Goal: Task Accomplishment & Management: Manage account settings

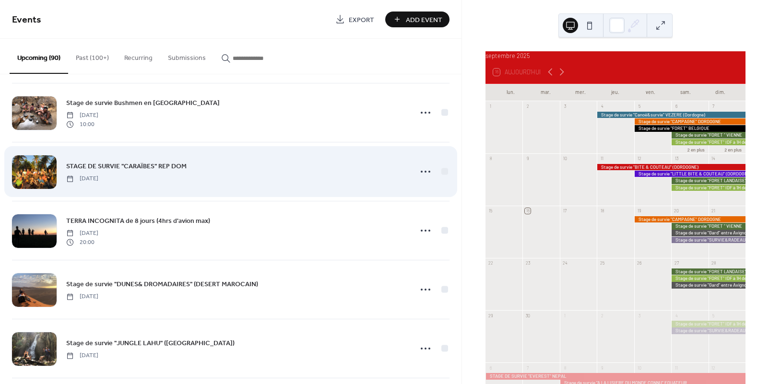
scroll to position [1242, 0]
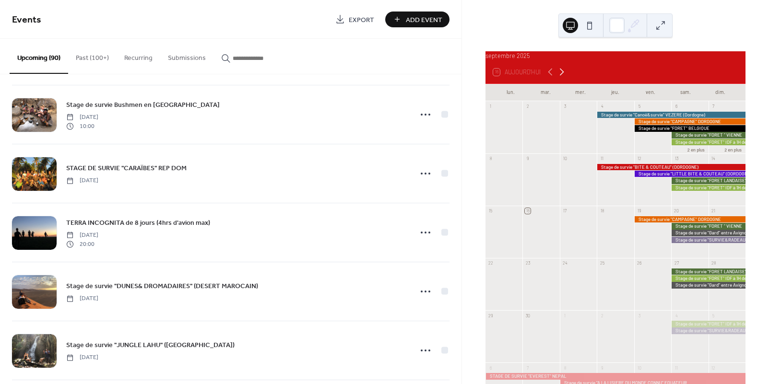
click at [563, 77] on icon at bounding box center [562, 72] width 12 height 12
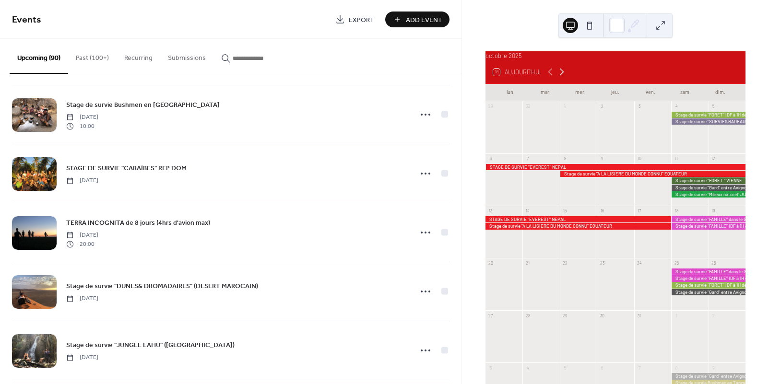
click at [563, 77] on icon at bounding box center [562, 72] width 12 height 12
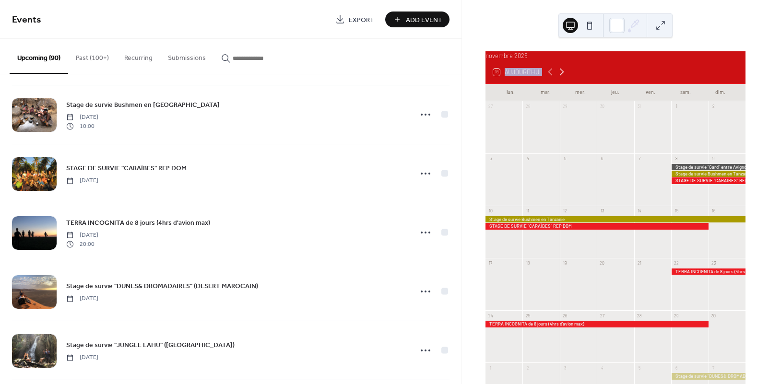
click at [563, 77] on icon at bounding box center [562, 72] width 12 height 12
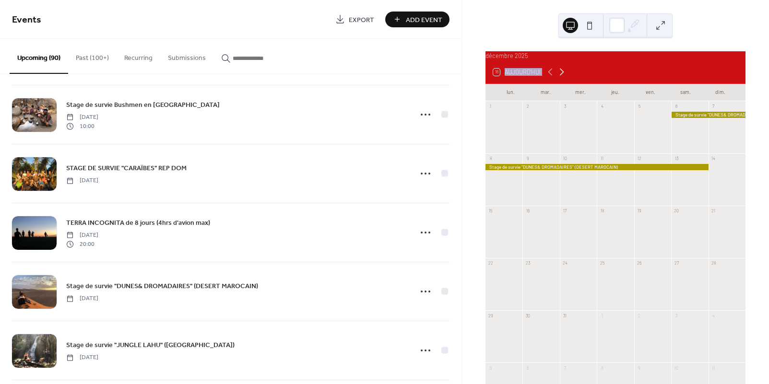
click at [563, 77] on icon at bounding box center [562, 72] width 12 height 12
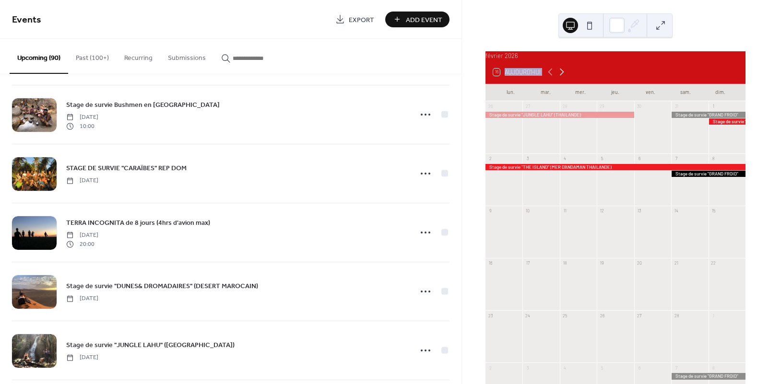
click at [563, 77] on icon at bounding box center [562, 72] width 12 height 12
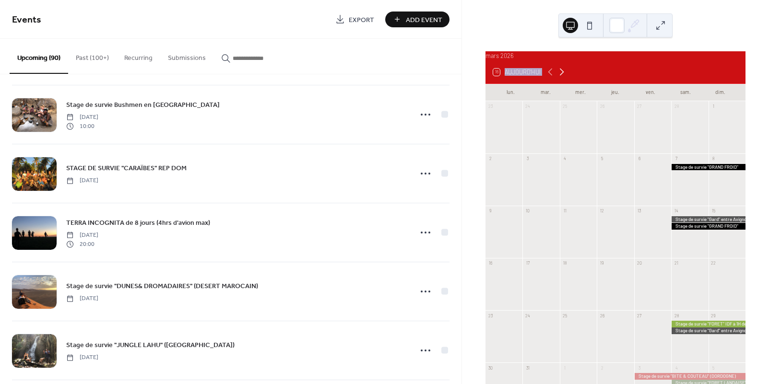
click at [563, 77] on icon at bounding box center [562, 72] width 12 height 12
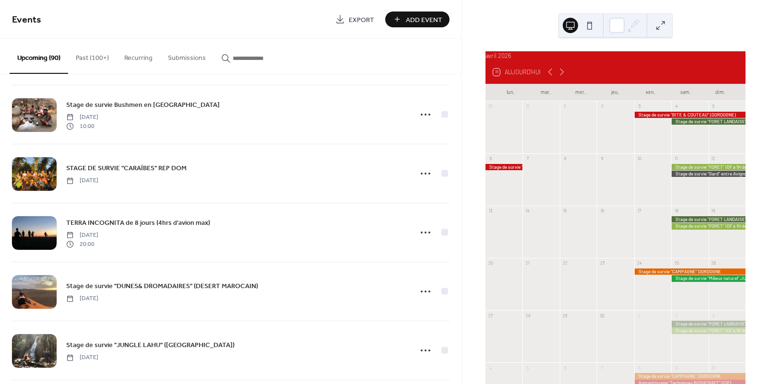
click at [643, 118] on div at bounding box center [689, 115] width 111 height 6
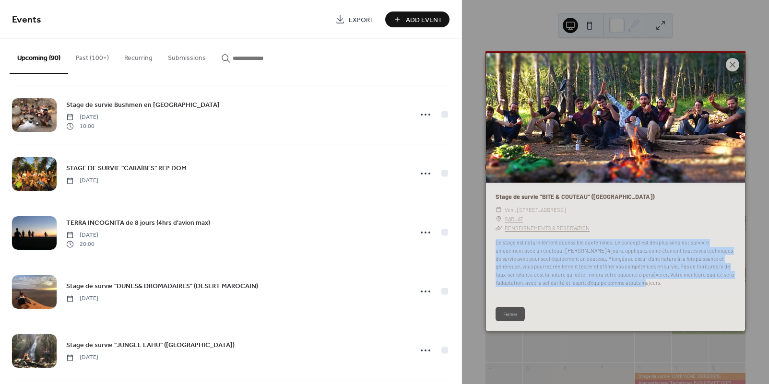
drag, startPoint x: 661, startPoint y: 284, endPoint x: 494, endPoint y: 243, distance: 171.9
click at [494, 243] on div "Ce stage est naturellement accessible aux femmes. Le concept est des plus simpl…" at bounding box center [615, 263] width 259 height 48
copy div "Ce stage est naturellement accessible aux femmes. Le concept est des plus simpl…"
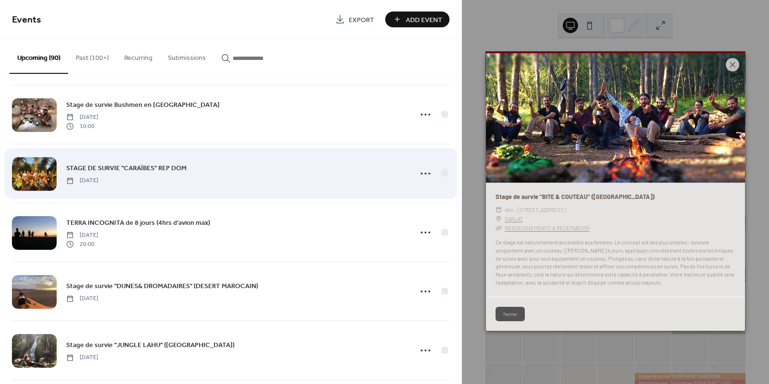
click at [379, 180] on div "STAGE DE SURVIE "CARAÏBES" REP DOM Saturday, November 8, 2025" at bounding box center [236, 174] width 340 height 22
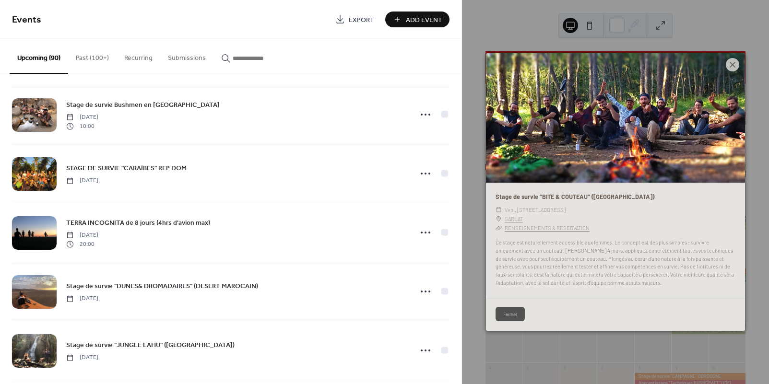
click at [254, 56] on input "button" at bounding box center [262, 58] width 58 height 10
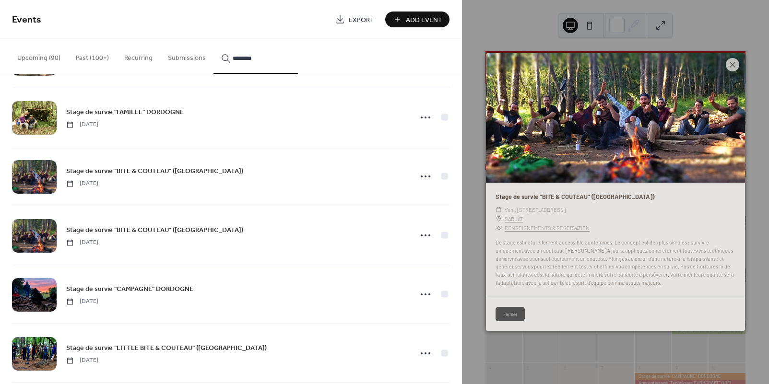
scroll to position [309, 0]
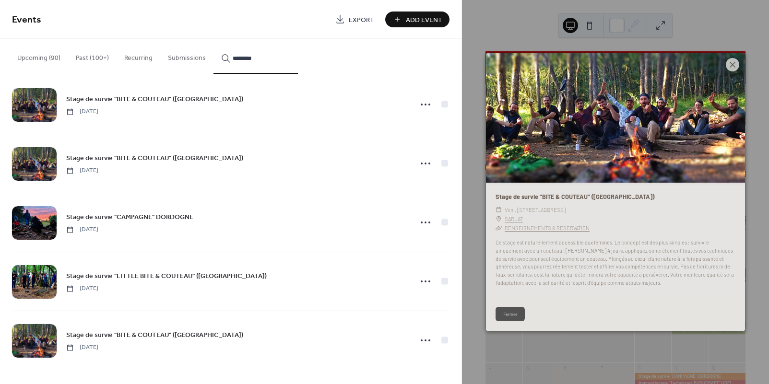
type input "********"
click at [174, 337] on span "Stage de survie "BITE & COUTEAU" ([GEOGRAPHIC_DATA])" at bounding box center [154, 335] width 177 height 10
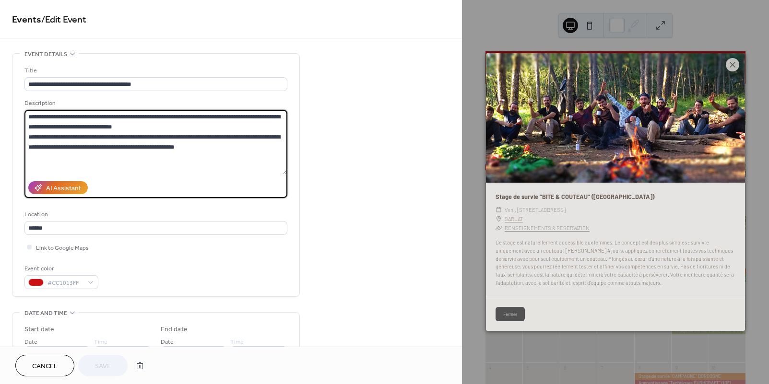
click at [129, 169] on textarea "**********" at bounding box center [155, 142] width 263 height 64
drag, startPoint x: 95, startPoint y: 158, endPoint x: -15, endPoint y: 107, distance: 121.9
click at [0, 107] on html "**********" at bounding box center [384, 192] width 769 height 384
paste textarea "**********"
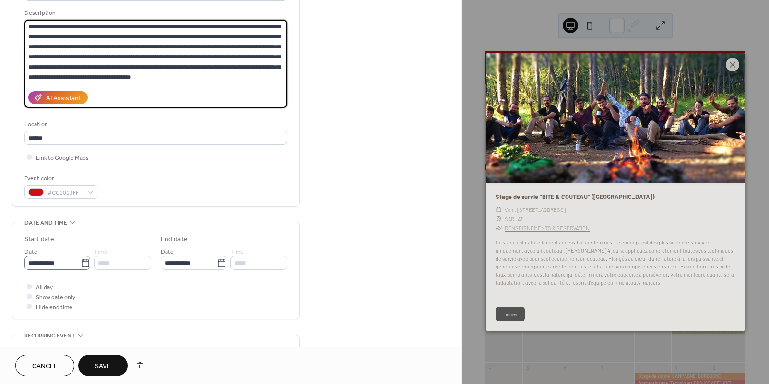
type textarea "**********"
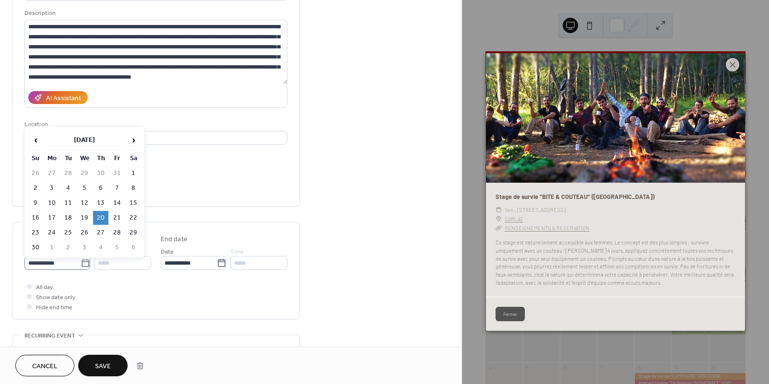
click at [82, 267] on icon at bounding box center [86, 263] width 10 height 10
click at [81, 267] on input "**********" at bounding box center [52, 263] width 56 height 14
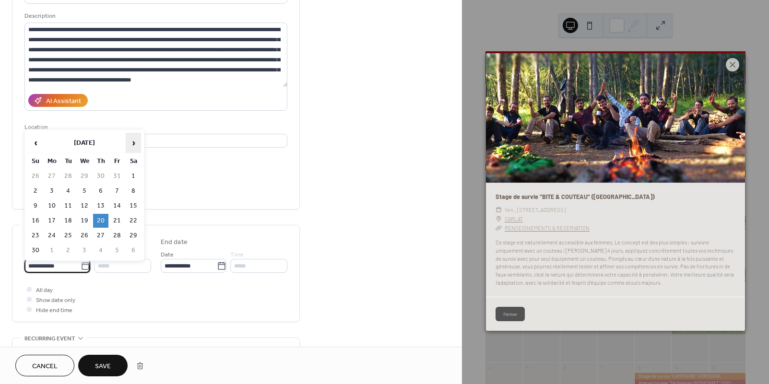
click at [134, 145] on span "›" at bounding box center [133, 142] width 14 height 19
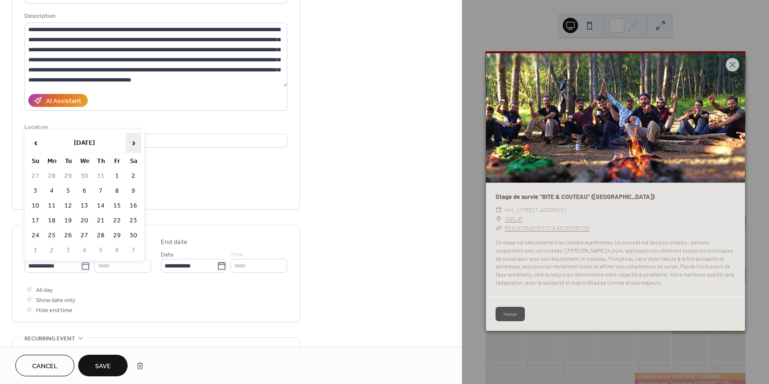
click at [134, 145] on span "›" at bounding box center [133, 142] width 14 height 19
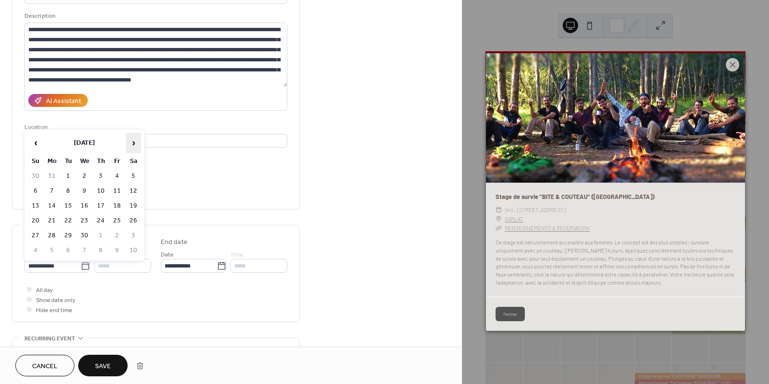
click at [134, 145] on span "›" at bounding box center [133, 142] width 14 height 19
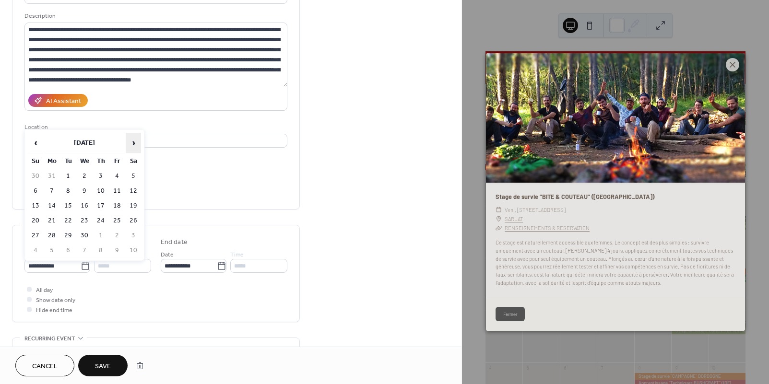
click at [134, 145] on span "›" at bounding box center [133, 142] width 14 height 19
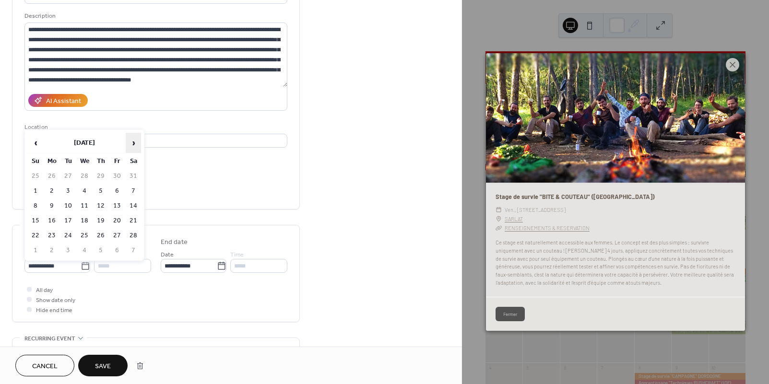
click at [134, 145] on span "›" at bounding box center [133, 142] width 14 height 19
drag, startPoint x: 36, startPoint y: 139, endPoint x: 45, endPoint y: 146, distance: 10.9
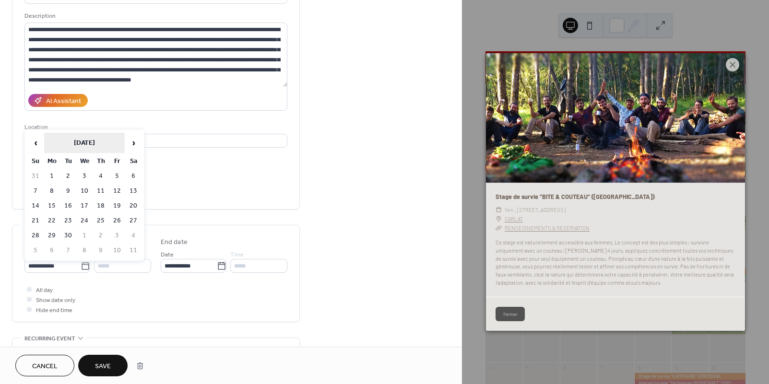
click at [36, 139] on span "‹" at bounding box center [35, 142] width 14 height 19
click at [98, 192] on td "7" at bounding box center [100, 191] width 15 height 14
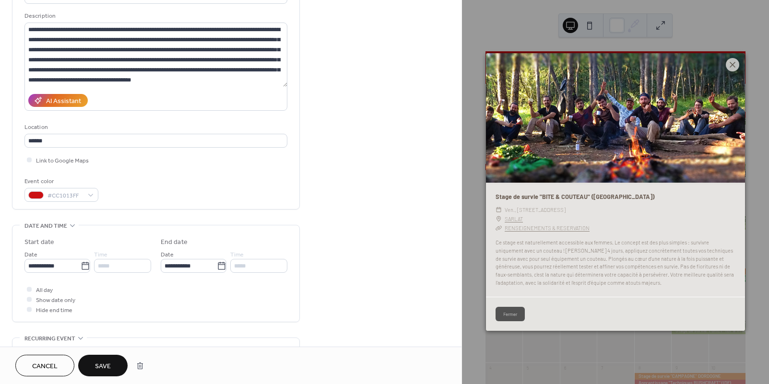
type input "**********"
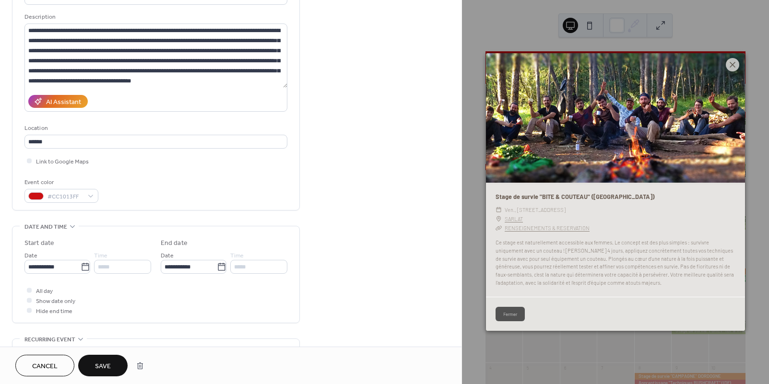
click at [106, 364] on span "Save" at bounding box center [103, 367] width 16 height 10
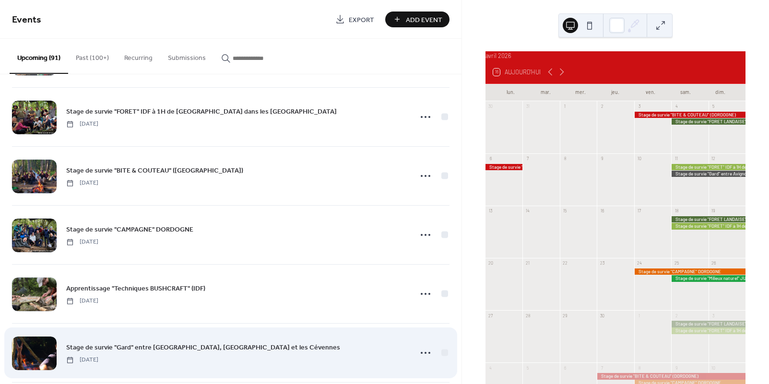
scroll to position [1939, 0]
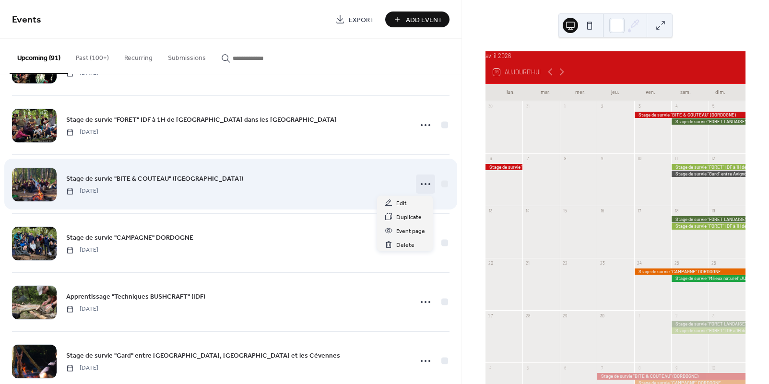
click at [425, 184] on icon at bounding box center [425, 183] width 15 height 15
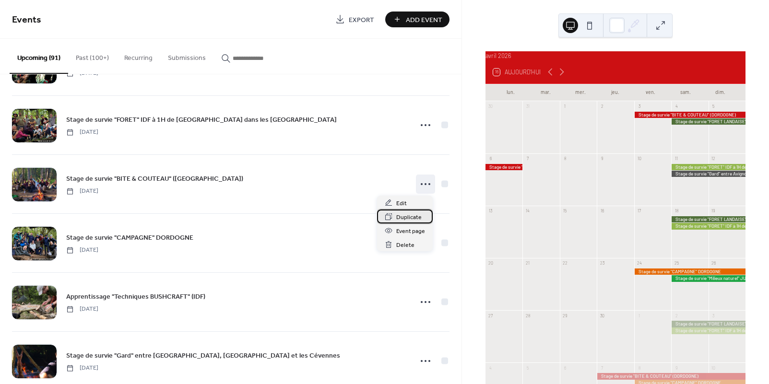
click at [408, 215] on span "Duplicate" at bounding box center [408, 217] width 25 height 10
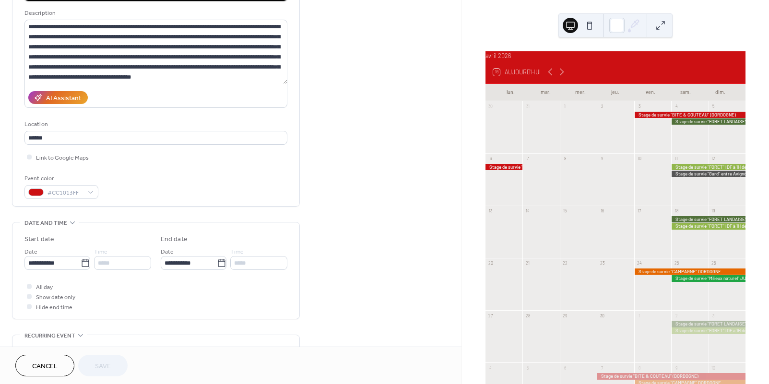
scroll to position [91, 0]
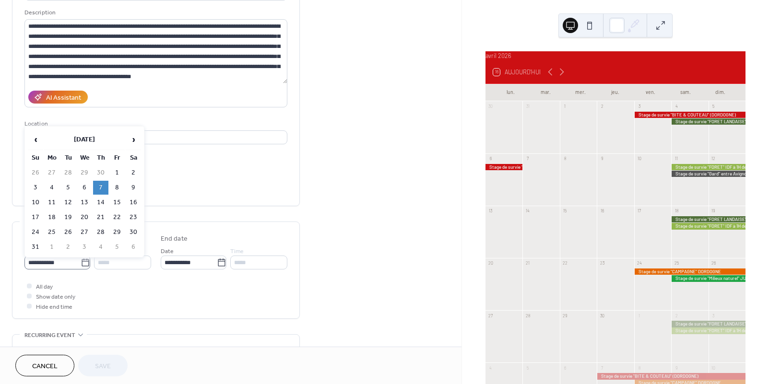
click at [81, 262] on icon at bounding box center [86, 263] width 10 height 10
click at [80, 262] on input "**********" at bounding box center [52, 263] width 56 height 14
click at [134, 140] on span "›" at bounding box center [133, 139] width 14 height 19
click at [103, 173] on td "4" at bounding box center [100, 173] width 15 height 14
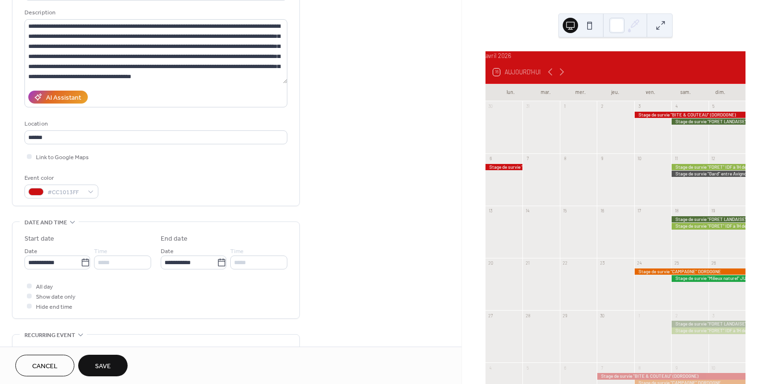
type input "**********"
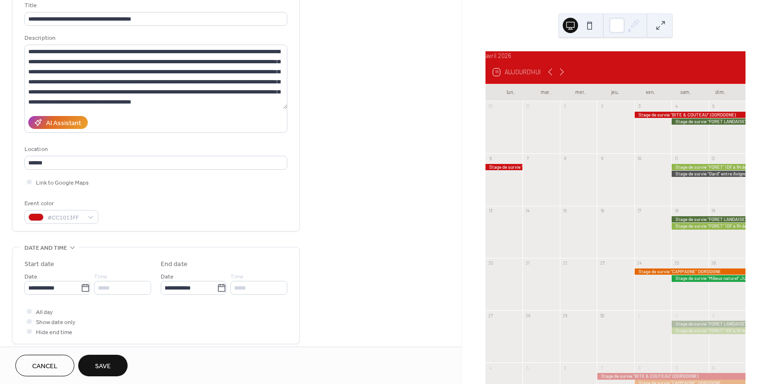
click at [106, 366] on span "Save" at bounding box center [103, 367] width 16 height 10
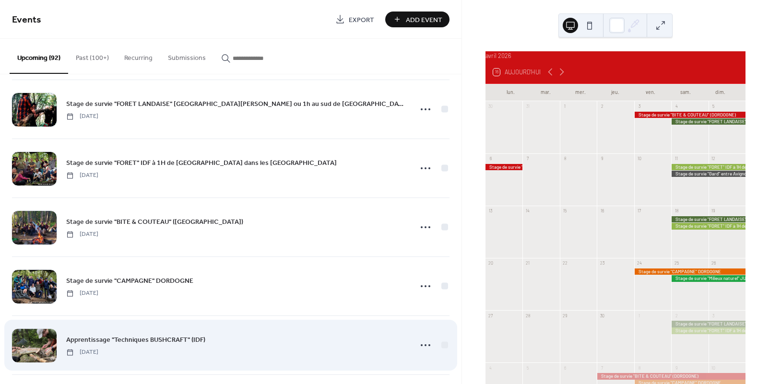
scroll to position [1872, 0]
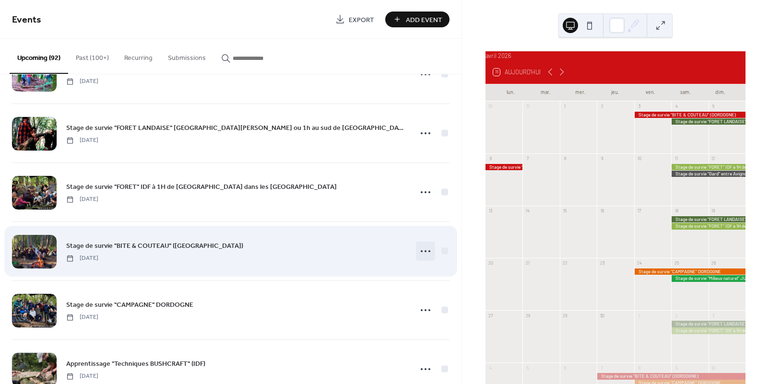
click at [423, 251] on icon at bounding box center [425, 251] width 15 height 15
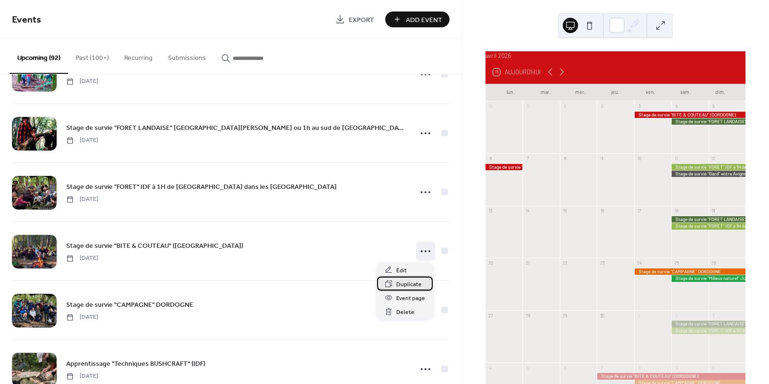
click at [405, 285] on span "Duplicate" at bounding box center [408, 285] width 25 height 10
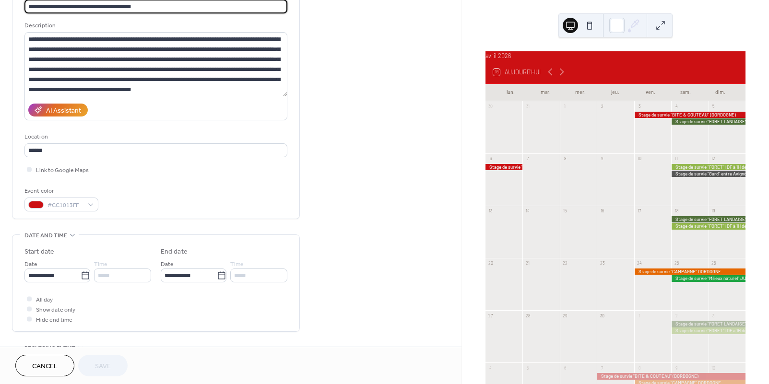
scroll to position [98, 0]
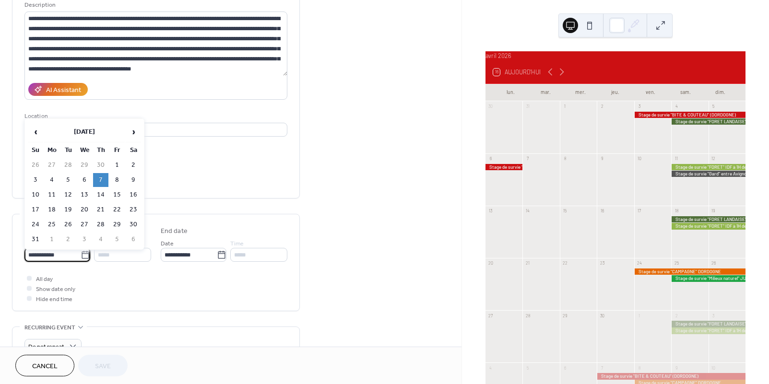
click at [59, 254] on input "**********" at bounding box center [52, 255] width 56 height 14
drag, startPoint x: 134, startPoint y: 133, endPoint x: 130, endPoint y: 137, distance: 5.4
click at [134, 133] on span "›" at bounding box center [133, 131] width 14 height 19
click at [103, 180] on td "11" at bounding box center [100, 180] width 15 height 14
type input "**********"
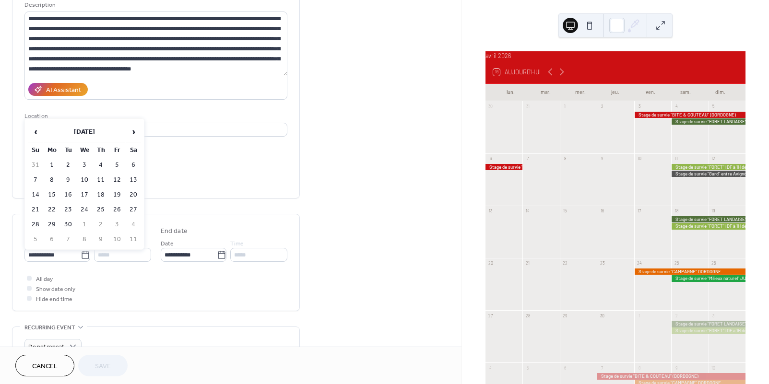
type input "**********"
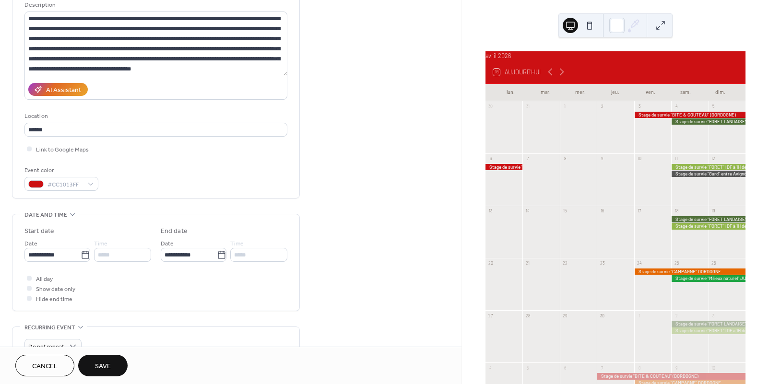
scroll to position [99, 0]
click at [114, 365] on button "Save" at bounding box center [102, 366] width 49 height 22
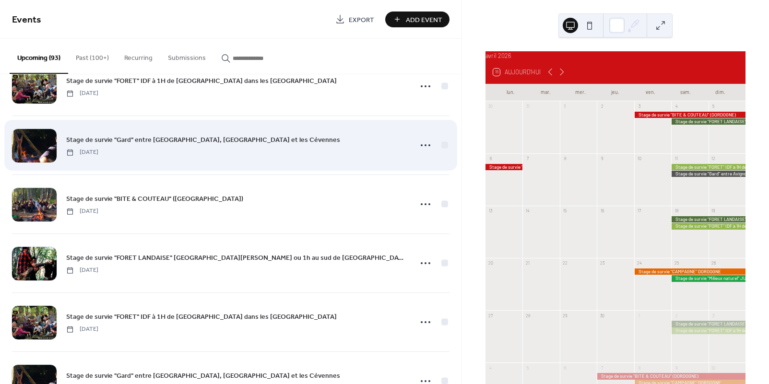
scroll to position [1927, 0]
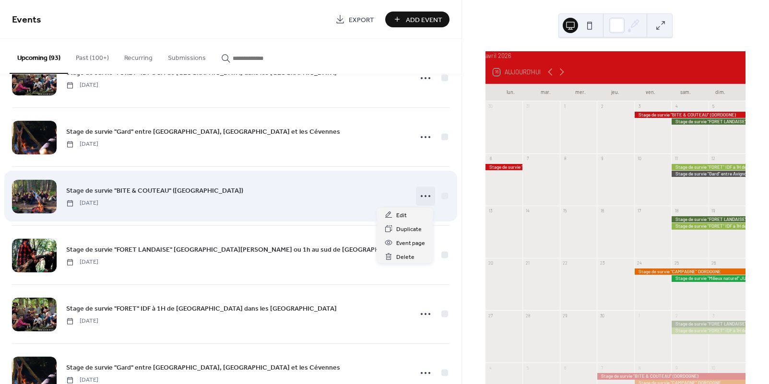
click at [420, 195] on icon at bounding box center [425, 195] width 15 height 15
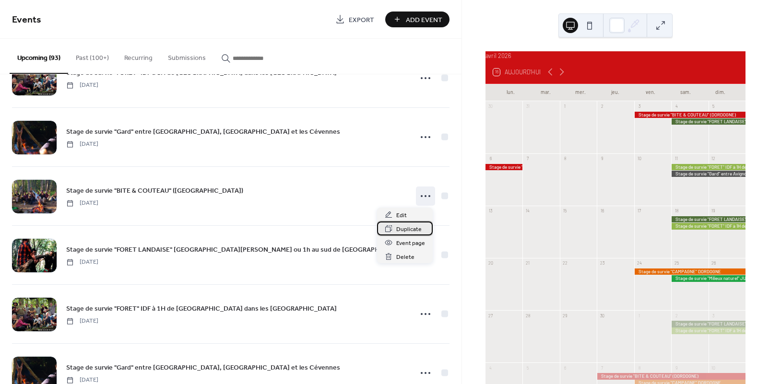
click at [406, 229] on span "Duplicate" at bounding box center [408, 229] width 25 height 10
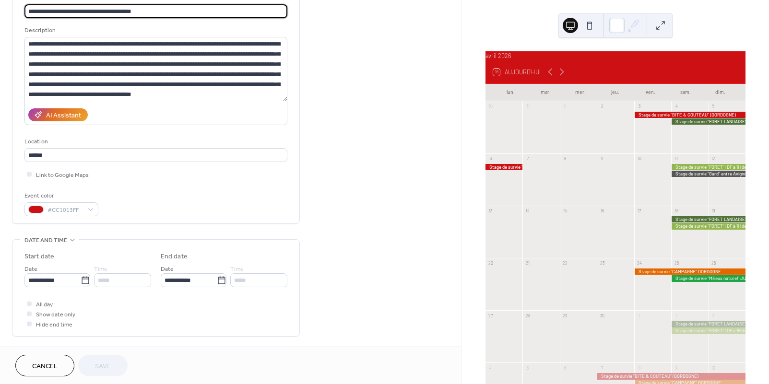
scroll to position [102, 0]
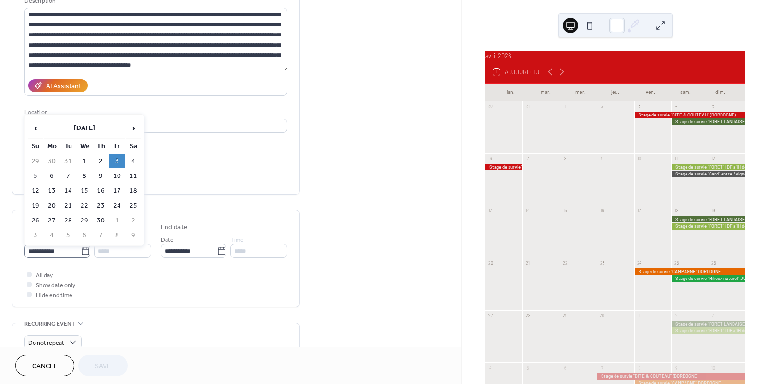
click at [81, 254] on icon at bounding box center [86, 251] width 10 height 10
click at [78, 254] on input "**********" at bounding box center [52, 251] width 56 height 14
click at [132, 129] on span "›" at bounding box center [133, 127] width 14 height 19
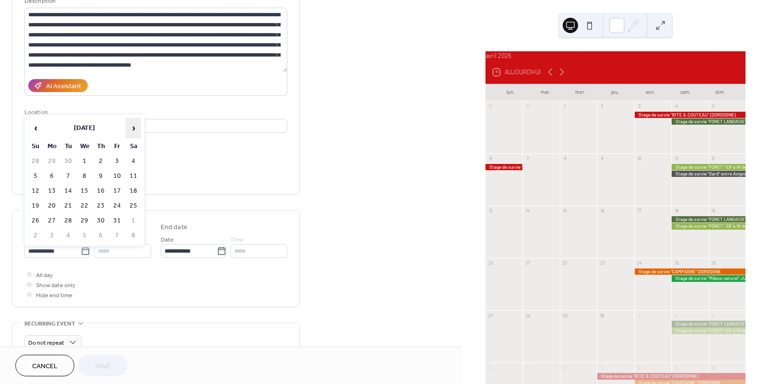
click at [133, 129] on span "›" at bounding box center [133, 127] width 14 height 19
click at [101, 174] on td "6" at bounding box center [100, 176] width 15 height 14
type input "**********"
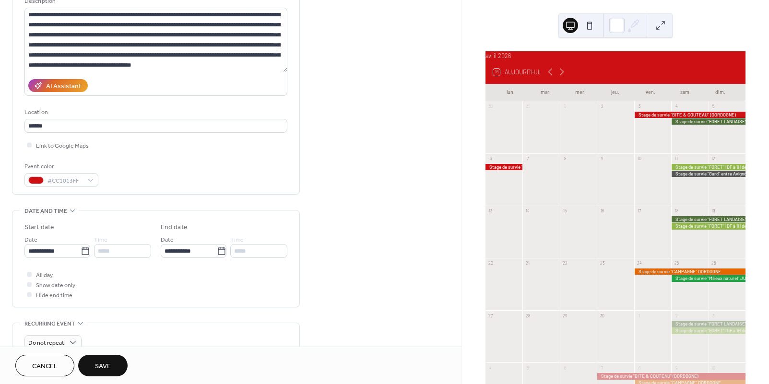
click at [106, 363] on span "Save" at bounding box center [103, 367] width 16 height 10
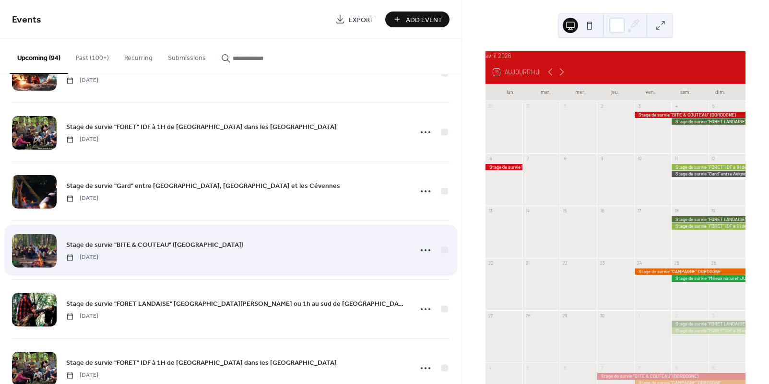
scroll to position [1874, 0]
click at [420, 248] on icon at bounding box center [425, 249] width 15 height 15
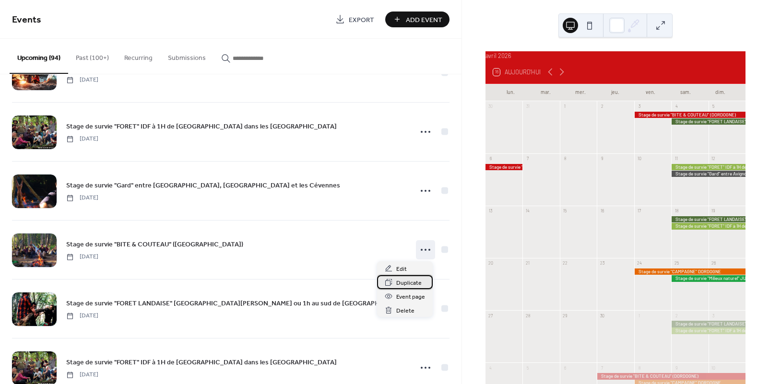
click at [409, 281] on span "Duplicate" at bounding box center [408, 283] width 25 height 10
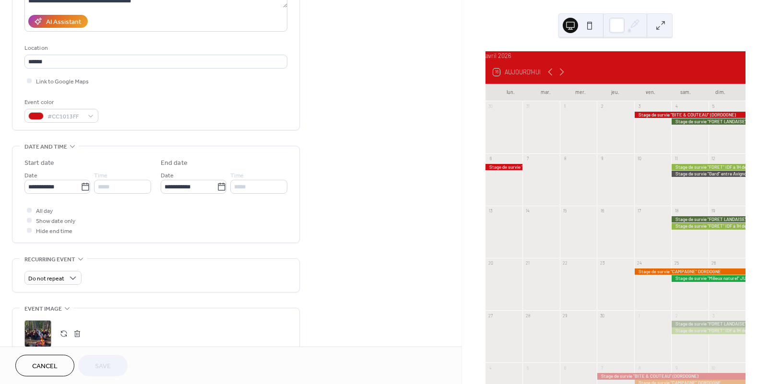
scroll to position [167, 0]
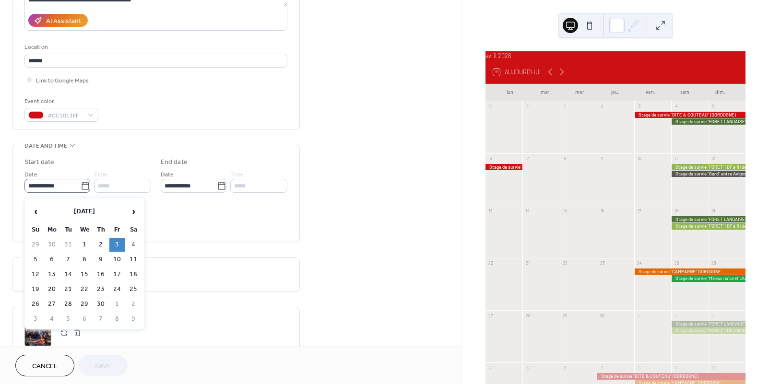
click at [81, 188] on icon at bounding box center [86, 186] width 10 height 10
click at [78, 188] on input "**********" at bounding box center [52, 186] width 56 height 14
click at [130, 210] on span "›" at bounding box center [133, 211] width 14 height 19
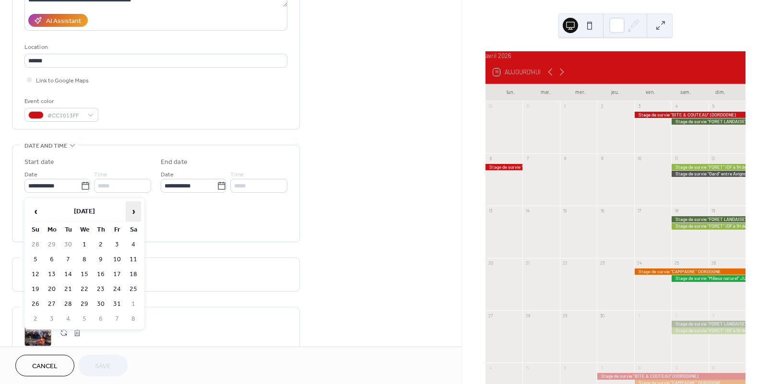
click at [130, 210] on span "›" at bounding box center [133, 211] width 14 height 19
click at [99, 277] on td "17" at bounding box center [100, 275] width 15 height 14
type input "**********"
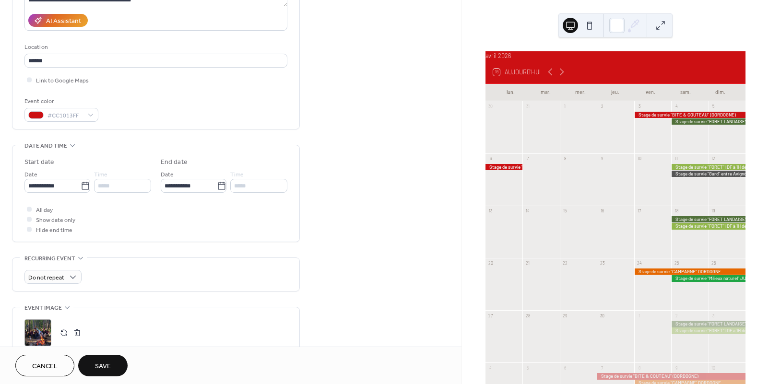
click at [100, 363] on span "Save" at bounding box center [103, 367] width 16 height 10
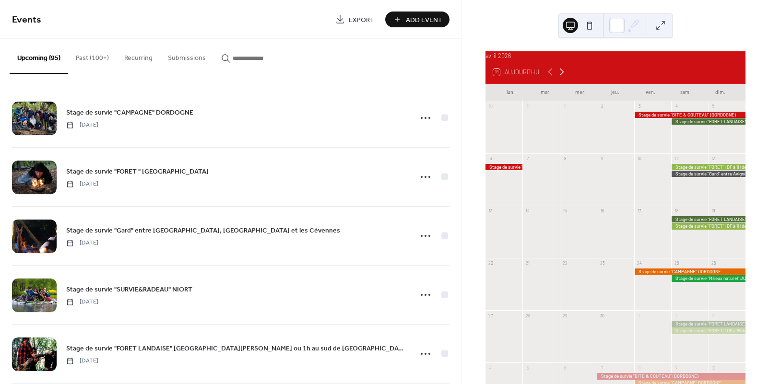
click at [561, 78] on icon at bounding box center [562, 72] width 12 height 12
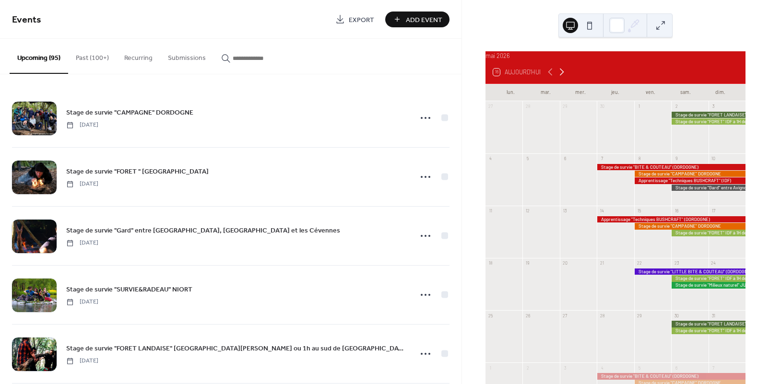
click at [561, 78] on icon at bounding box center [562, 72] width 12 height 12
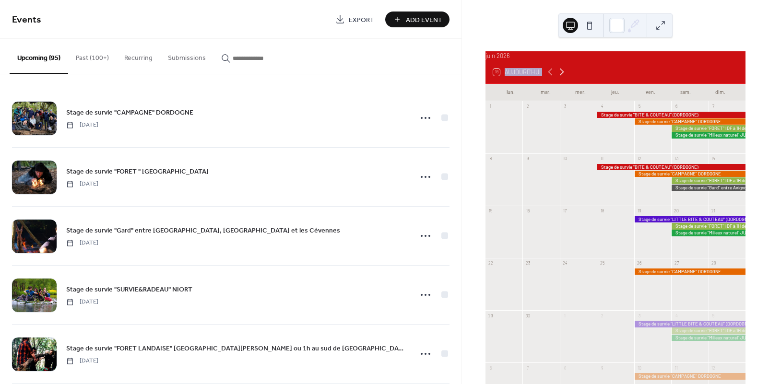
click at [561, 78] on icon at bounding box center [562, 72] width 12 height 12
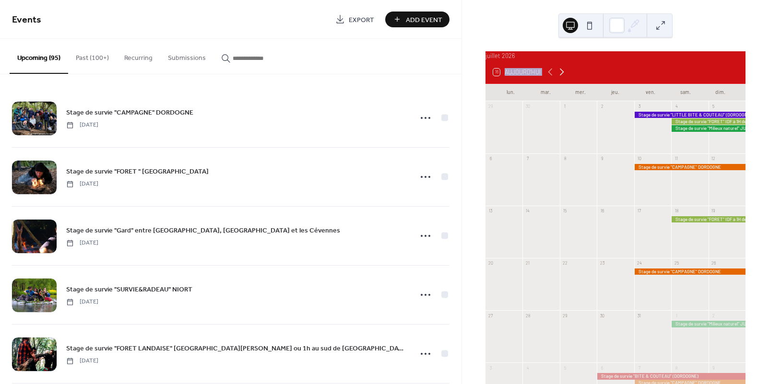
click at [561, 78] on icon at bounding box center [562, 72] width 12 height 12
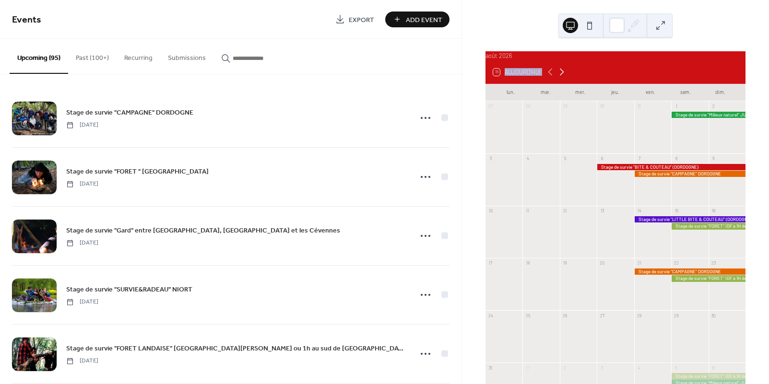
click at [561, 78] on icon at bounding box center [562, 72] width 12 height 12
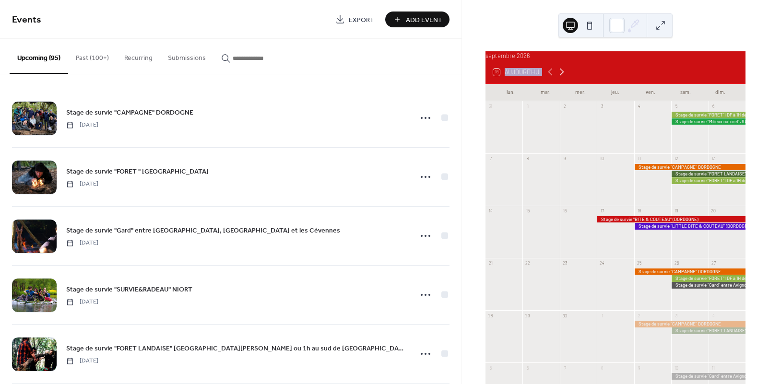
click at [561, 78] on icon at bounding box center [562, 72] width 12 height 12
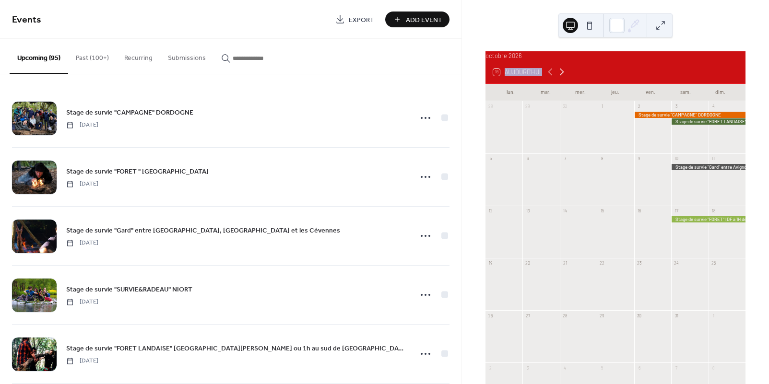
click at [561, 78] on icon at bounding box center [562, 72] width 12 height 12
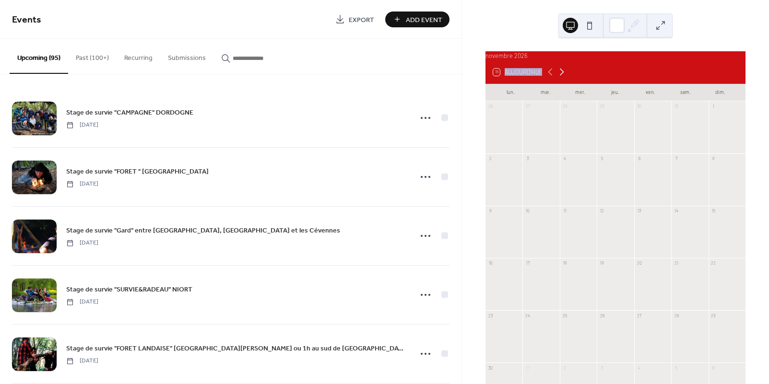
click at [561, 78] on icon at bounding box center [562, 72] width 12 height 12
click at [550, 78] on icon at bounding box center [550, 72] width 12 height 12
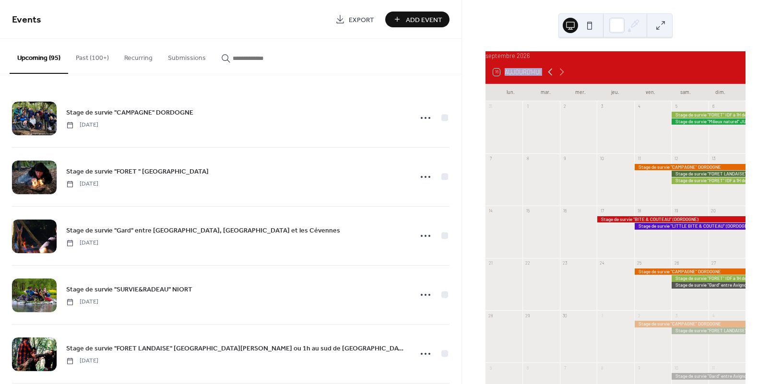
click at [550, 78] on icon at bounding box center [550, 72] width 12 height 12
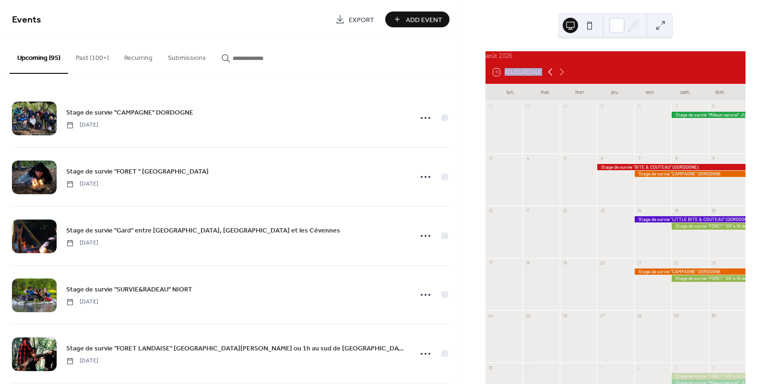
click at [550, 78] on icon at bounding box center [550, 72] width 12 height 12
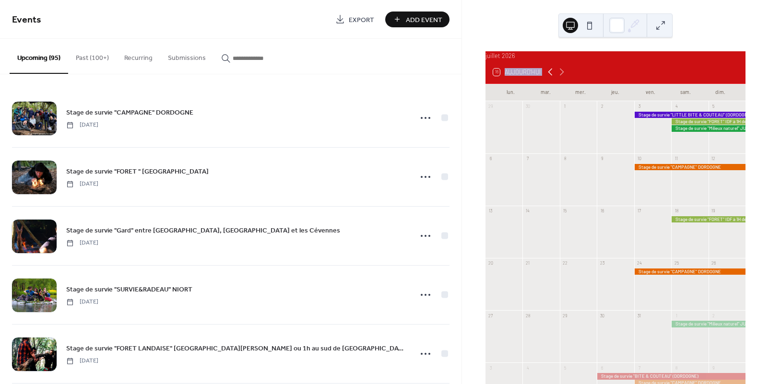
click at [550, 78] on icon at bounding box center [550, 72] width 12 height 12
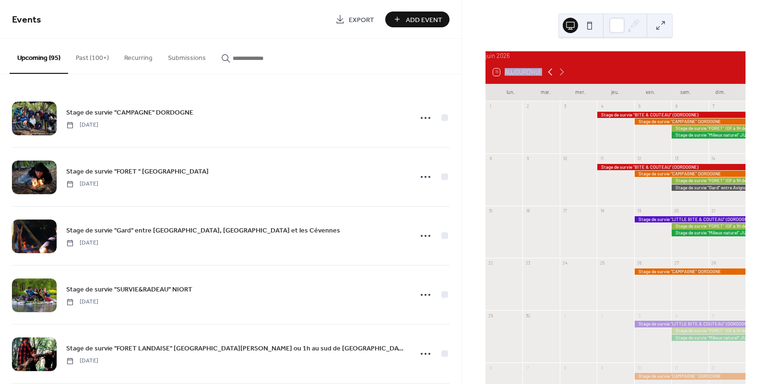
click at [550, 78] on icon at bounding box center [550, 72] width 12 height 12
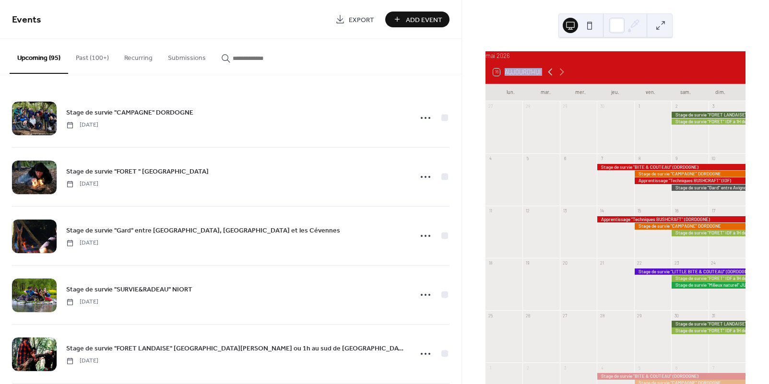
click at [550, 78] on icon at bounding box center [550, 72] width 12 height 12
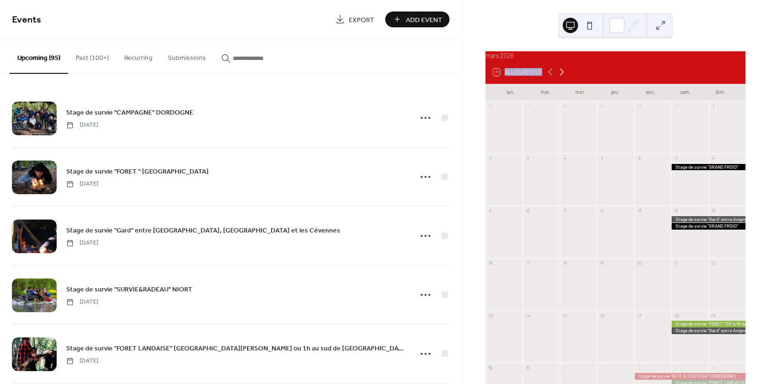
click at [562, 78] on icon at bounding box center [562, 72] width 12 height 12
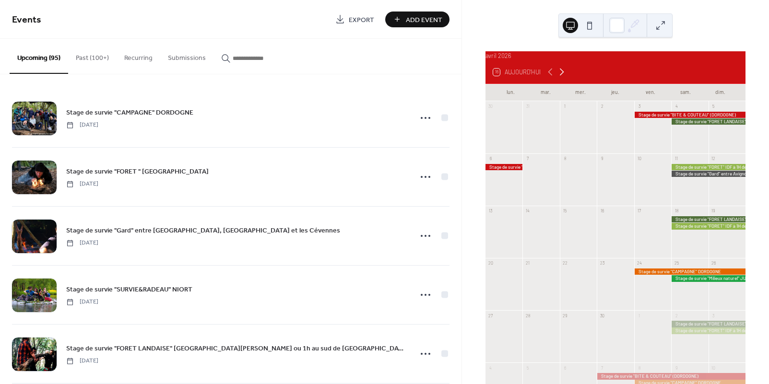
click at [562, 78] on icon at bounding box center [562, 72] width 12 height 12
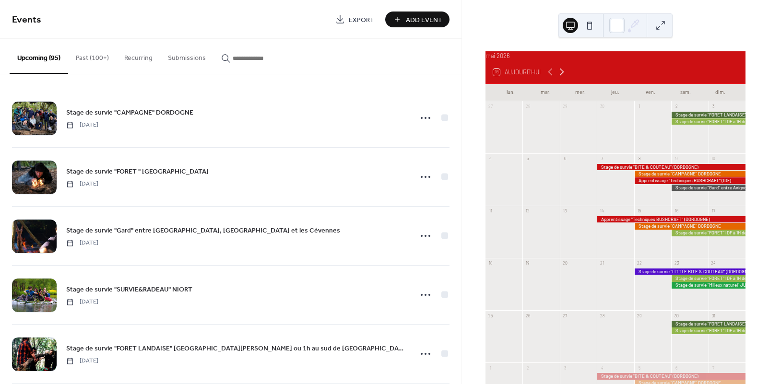
click at [562, 78] on icon at bounding box center [562, 72] width 12 height 12
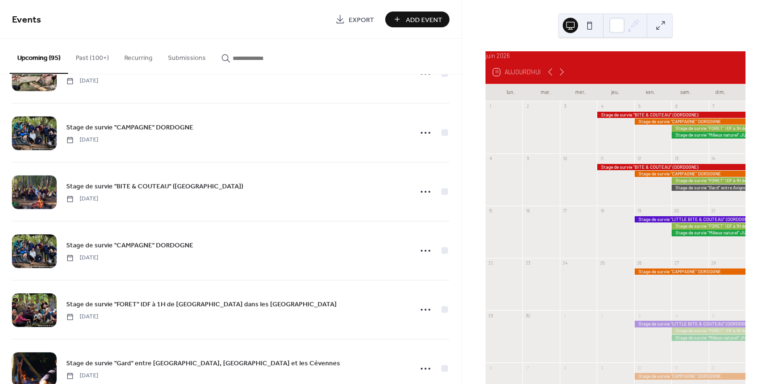
scroll to position [2288, 0]
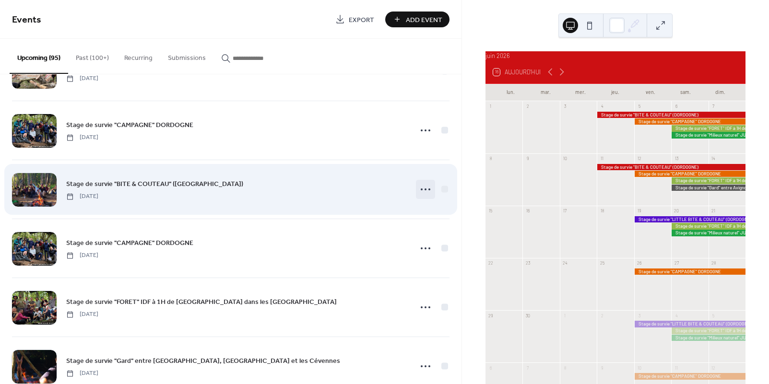
click at [419, 187] on icon at bounding box center [425, 189] width 15 height 15
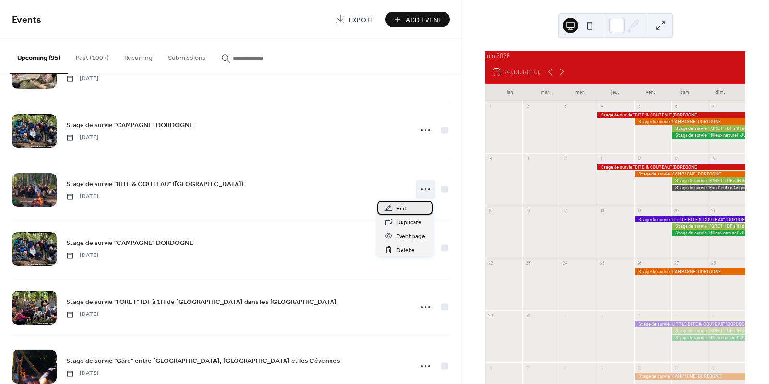
click at [400, 210] on span "Edit" at bounding box center [401, 209] width 11 height 10
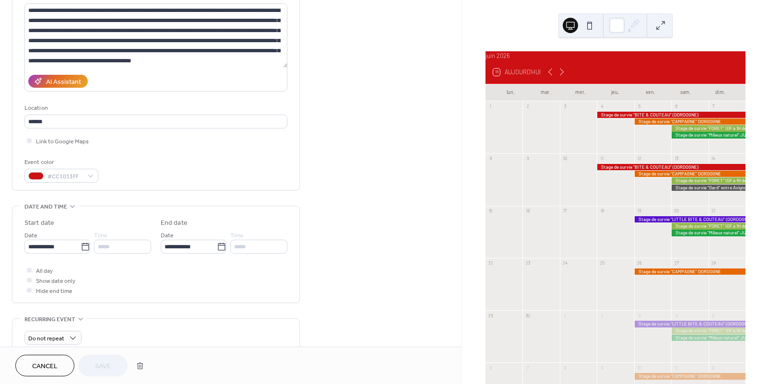
scroll to position [107, 0]
click at [61, 247] on input "**********" at bounding box center [52, 246] width 56 height 14
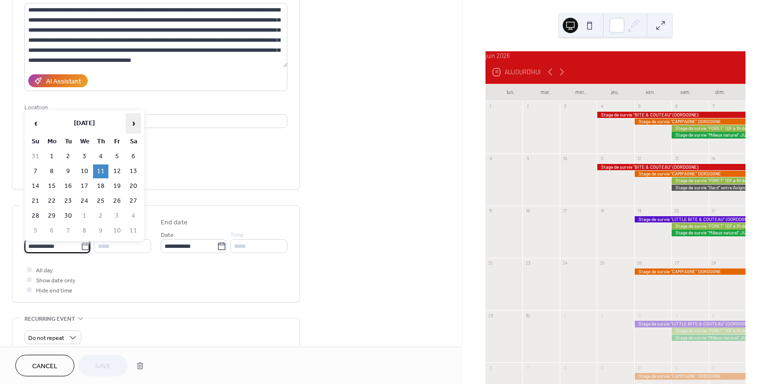
click at [134, 124] on span "›" at bounding box center [133, 123] width 14 height 19
click at [133, 172] on td "11" at bounding box center [133, 171] width 15 height 14
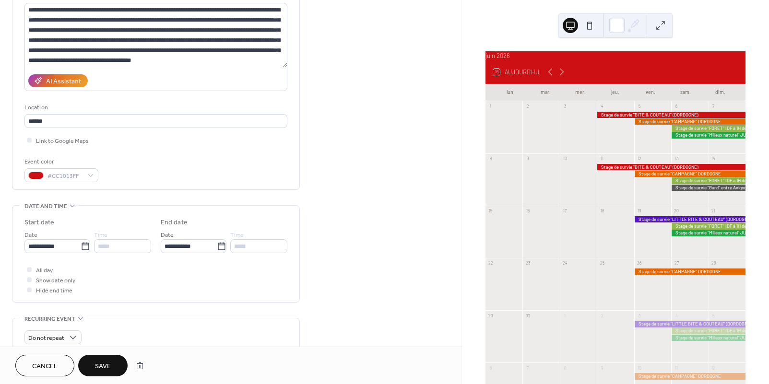
type input "**********"
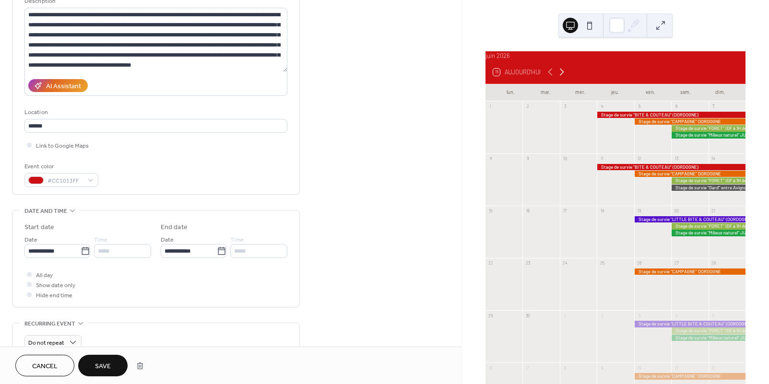
click at [561, 76] on icon at bounding box center [562, 72] width 12 height 12
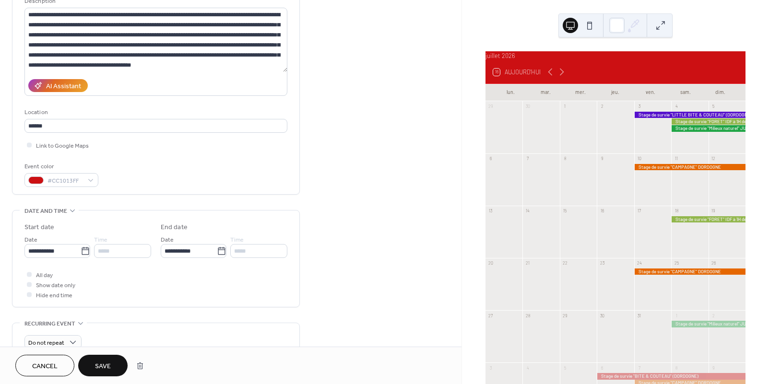
click at [102, 362] on span "Save" at bounding box center [103, 367] width 16 height 10
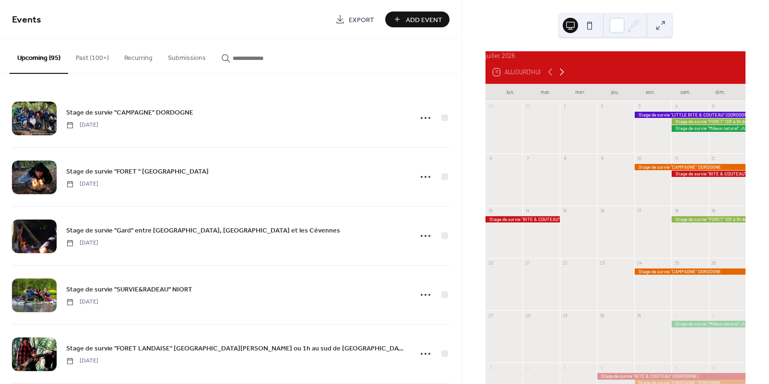
click at [561, 77] on icon at bounding box center [562, 72] width 12 height 12
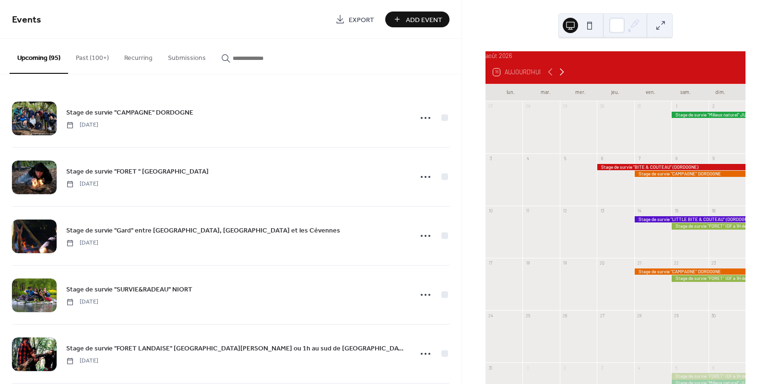
click at [561, 77] on icon at bounding box center [562, 72] width 12 height 12
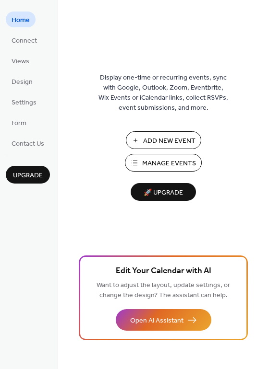
click at [164, 163] on span "Manage Events" at bounding box center [169, 164] width 54 height 10
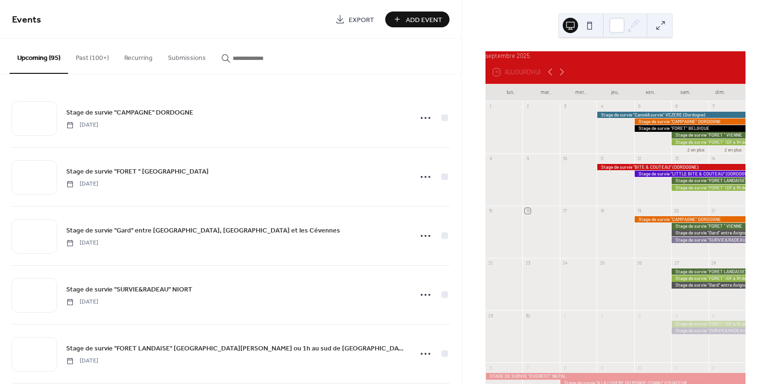
click at [94, 58] on button "Past (100+)" at bounding box center [92, 56] width 48 height 34
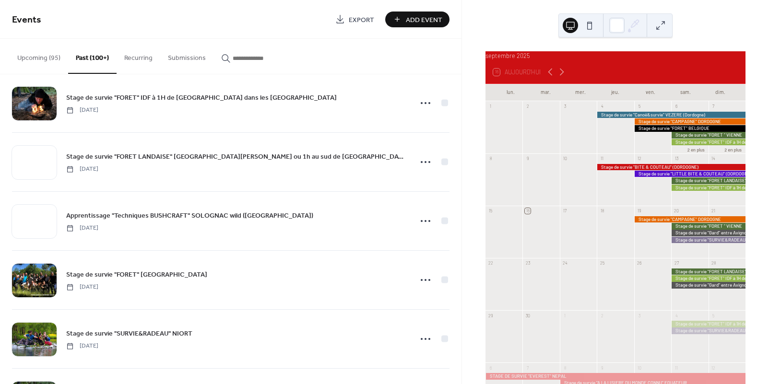
scroll to position [3731, 0]
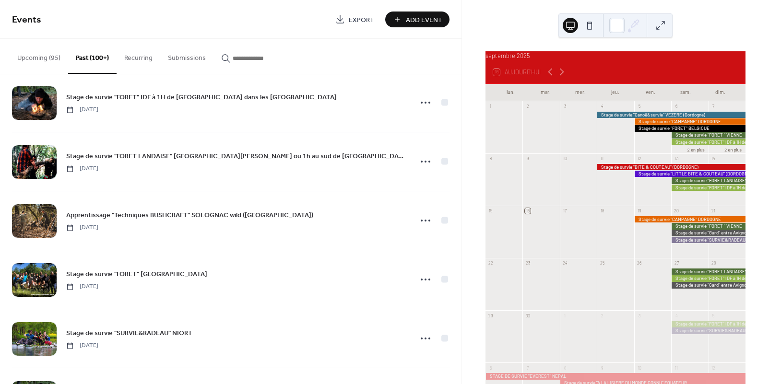
click at [269, 57] on input "button" at bounding box center [262, 58] width 58 height 10
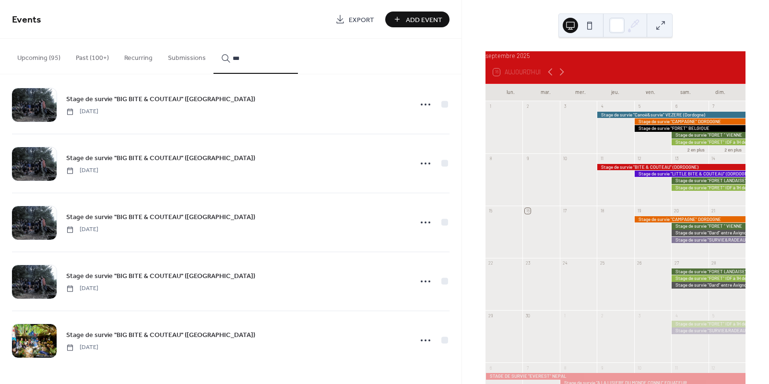
scroll to position [14, 0]
type input "***"
click at [423, 340] on icon at bounding box center [425, 340] width 15 height 15
click at [401, 284] on span "Edit" at bounding box center [401, 283] width 11 height 10
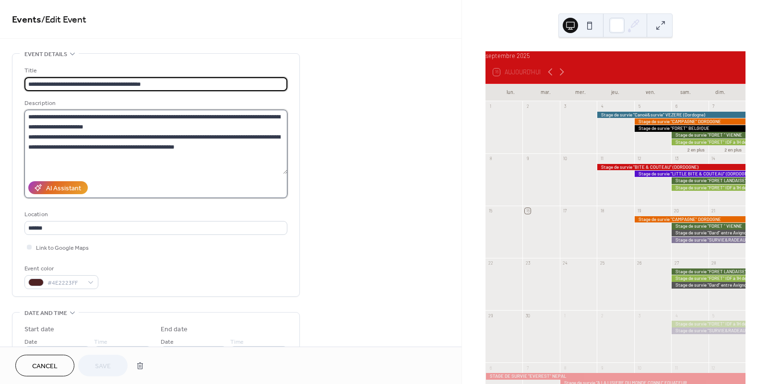
click at [67, 139] on textarea "**********" at bounding box center [155, 142] width 263 height 64
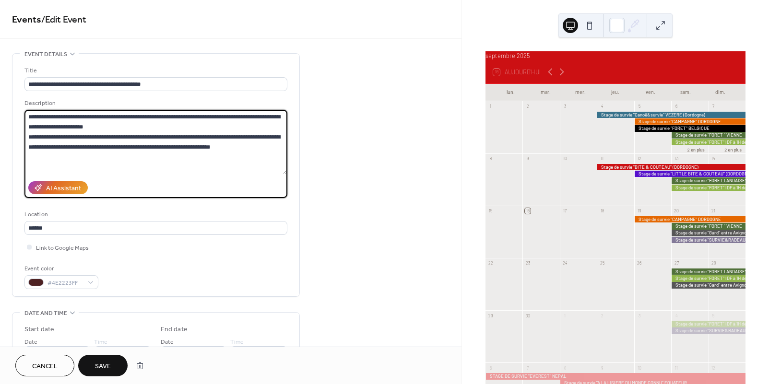
click at [228, 149] on textarea "**********" at bounding box center [155, 142] width 263 height 64
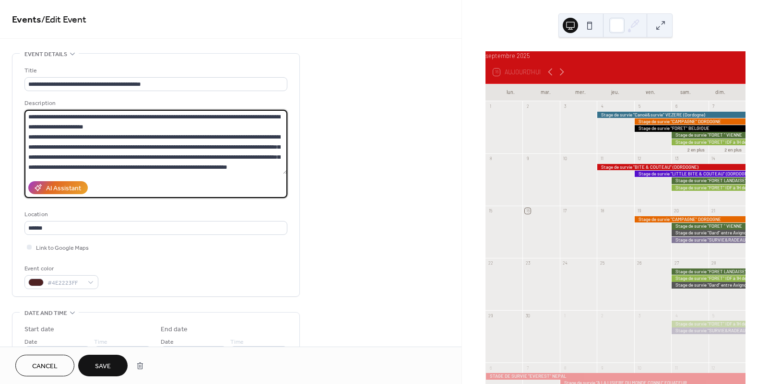
scroll to position [9, 0]
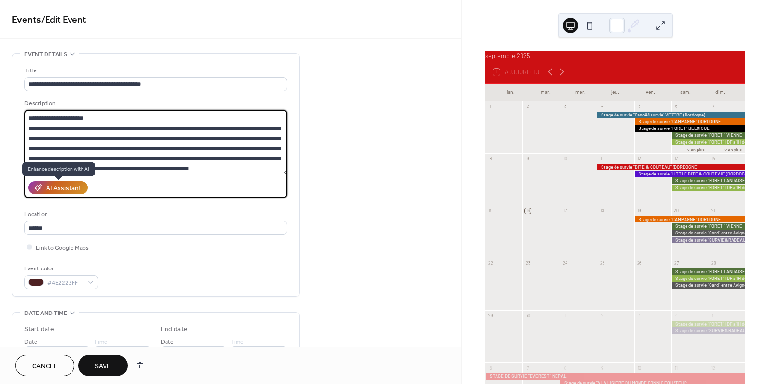
type textarea "**********"
click at [56, 187] on div "AI Assistant" at bounding box center [63, 189] width 35 height 10
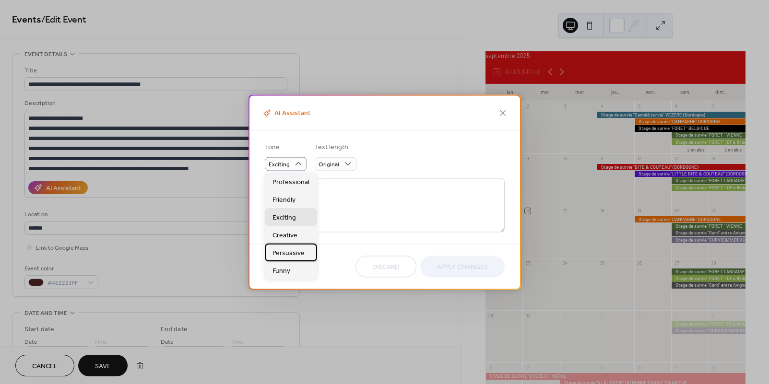
drag, startPoint x: 288, startPoint y: 252, endPoint x: 453, endPoint y: 268, distance: 165.2
click at [288, 252] on span "Persuasive" at bounding box center [288, 253] width 32 height 10
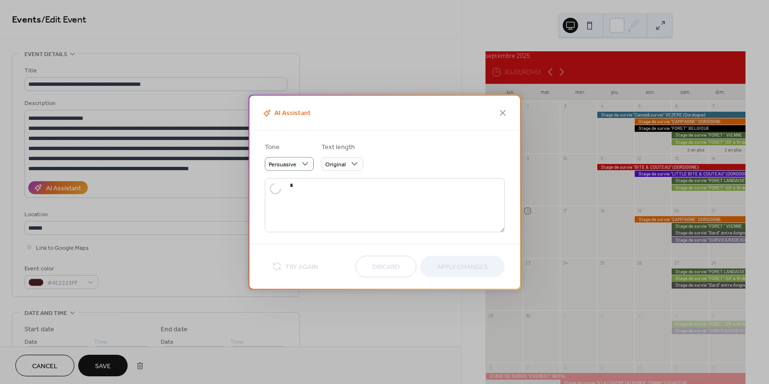
type textarea "**********"
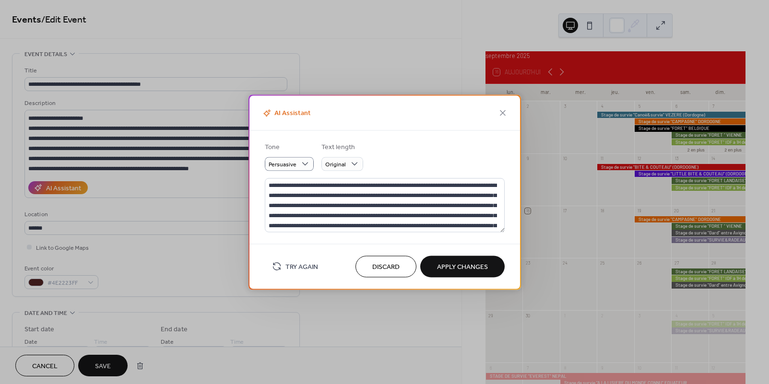
click at [457, 267] on span "Apply Changes" at bounding box center [462, 267] width 51 height 10
type textarea "**********"
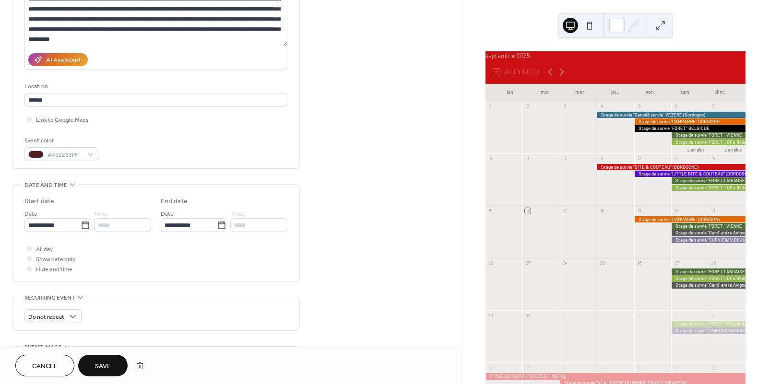
scroll to position [129, 0]
click at [83, 227] on icon at bounding box center [86, 225] width 10 height 10
click at [81, 227] on input "**********" at bounding box center [52, 224] width 56 height 14
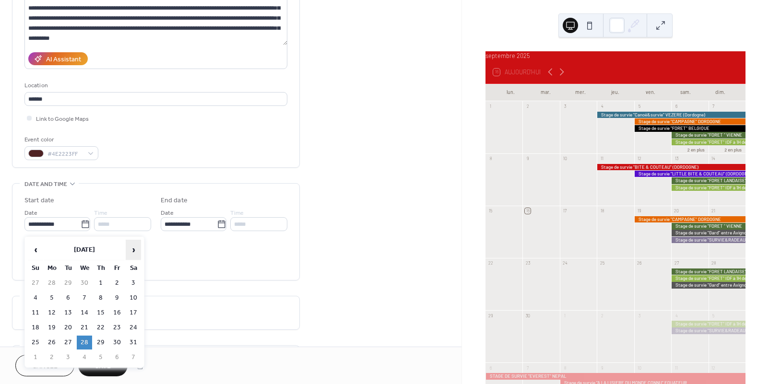
click at [134, 250] on span "›" at bounding box center [133, 249] width 14 height 19
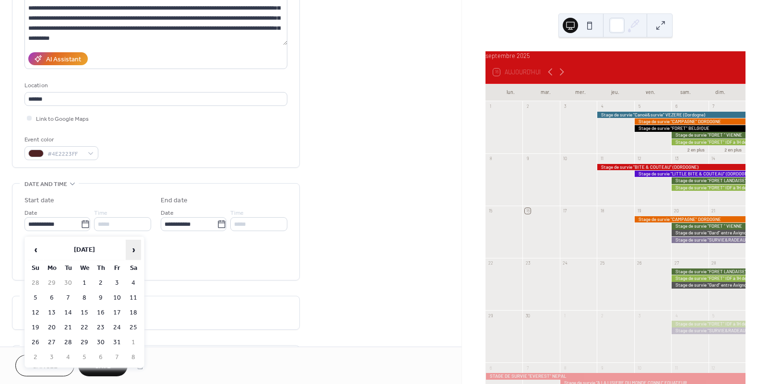
click at [134, 250] on span "›" at bounding box center [133, 249] width 14 height 19
click at [135, 251] on span "›" at bounding box center [133, 249] width 14 height 19
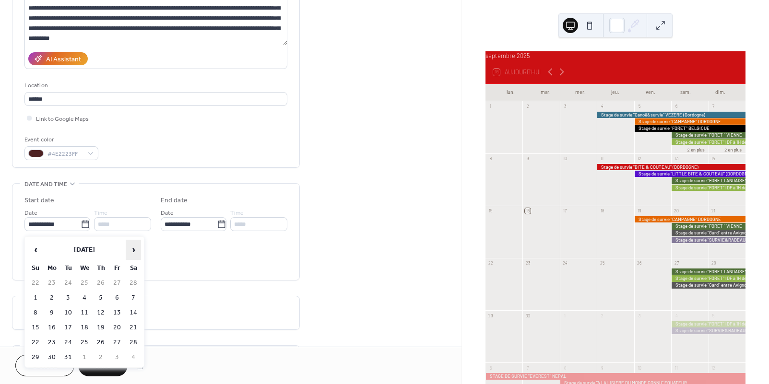
click at [135, 251] on span "›" at bounding box center [133, 249] width 14 height 19
click at [136, 251] on span "›" at bounding box center [133, 249] width 14 height 19
click at [101, 327] on td "21" at bounding box center [100, 328] width 15 height 14
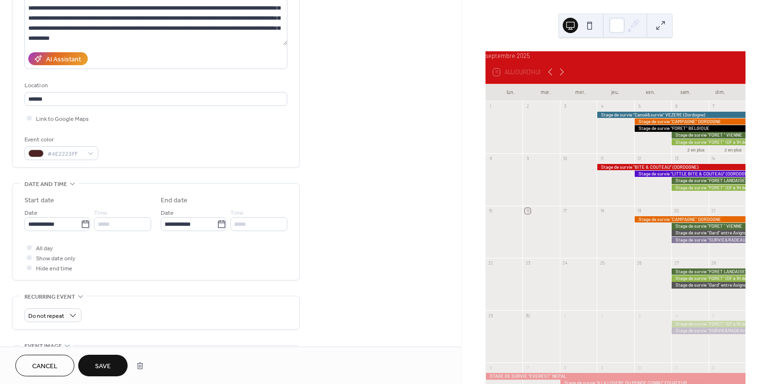
type input "**********"
click at [110, 364] on span "Save" at bounding box center [103, 367] width 16 height 10
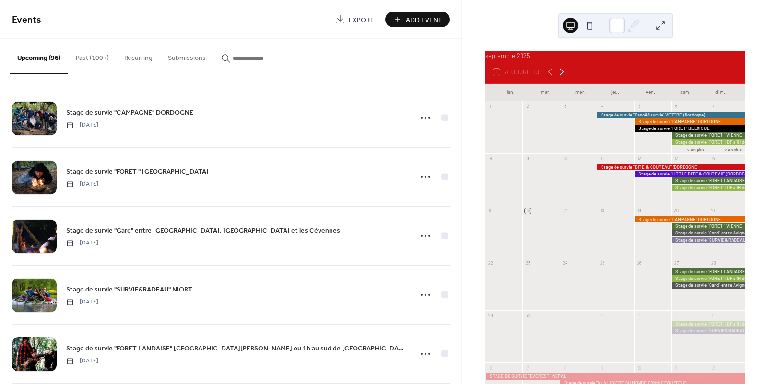
click at [564, 77] on icon at bounding box center [562, 72] width 12 height 12
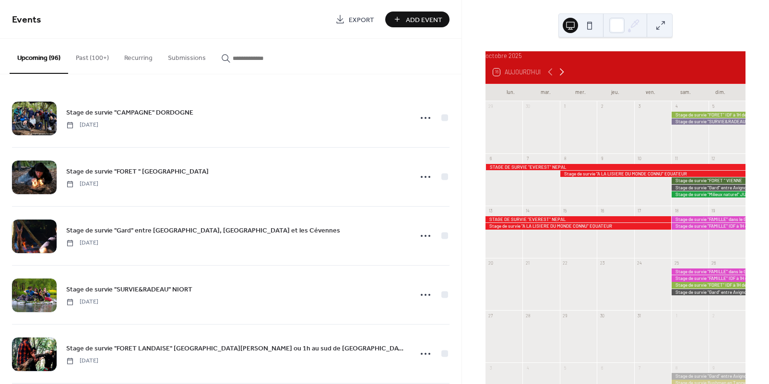
click at [564, 77] on icon at bounding box center [562, 72] width 12 height 12
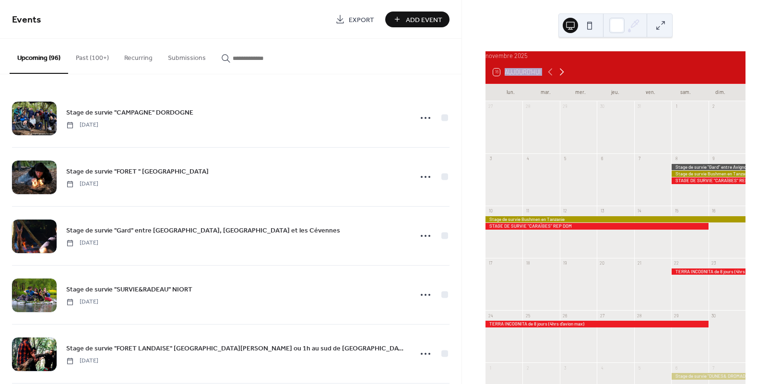
click at [564, 77] on icon at bounding box center [562, 72] width 12 height 12
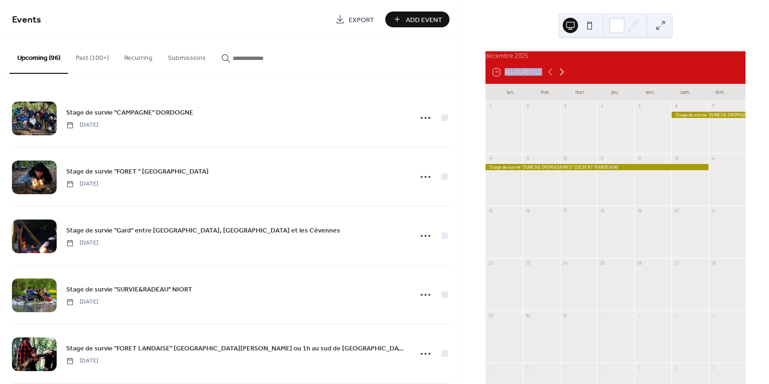
click at [564, 77] on icon at bounding box center [562, 72] width 12 height 12
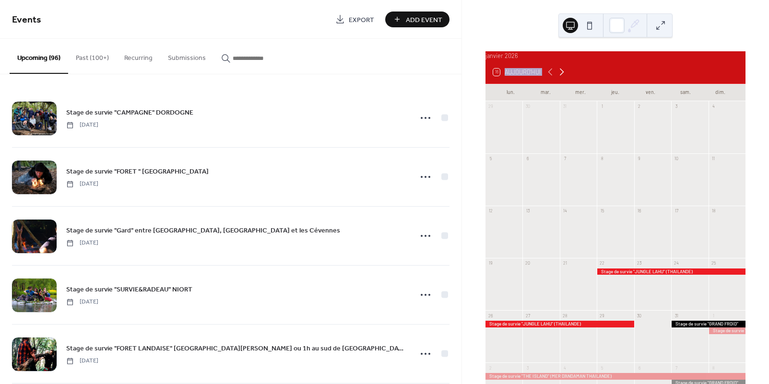
click at [564, 77] on icon at bounding box center [562, 72] width 12 height 12
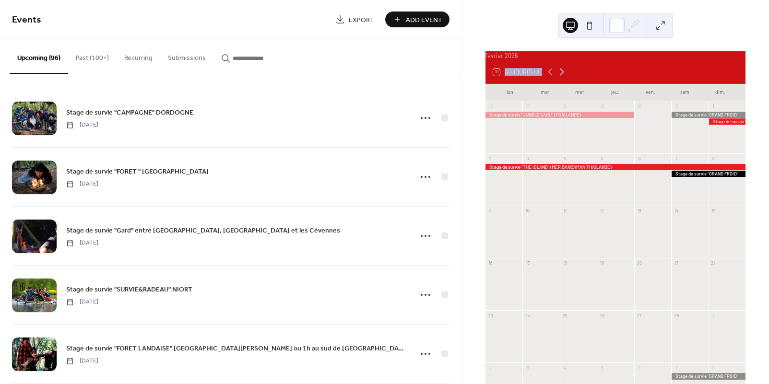
click at [564, 77] on icon at bounding box center [562, 72] width 12 height 12
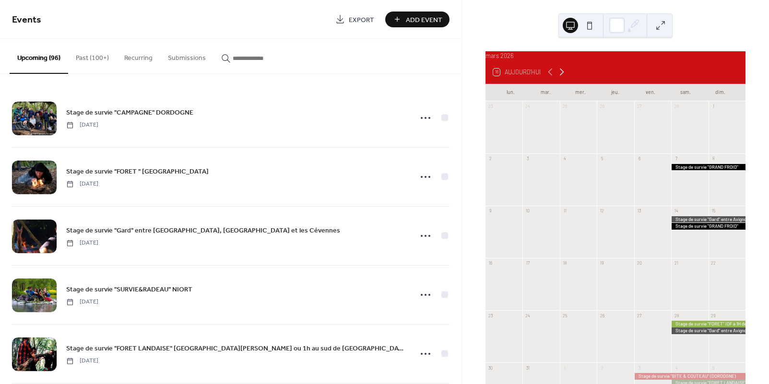
click at [564, 77] on icon at bounding box center [562, 72] width 12 height 12
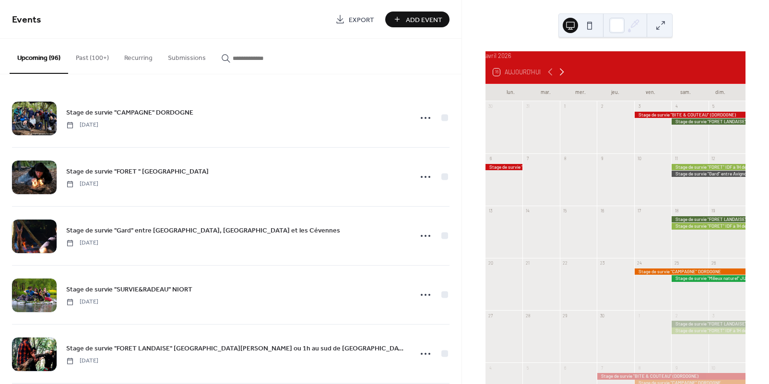
click at [564, 77] on icon at bounding box center [562, 72] width 12 height 12
